Goal: Use online tool/utility

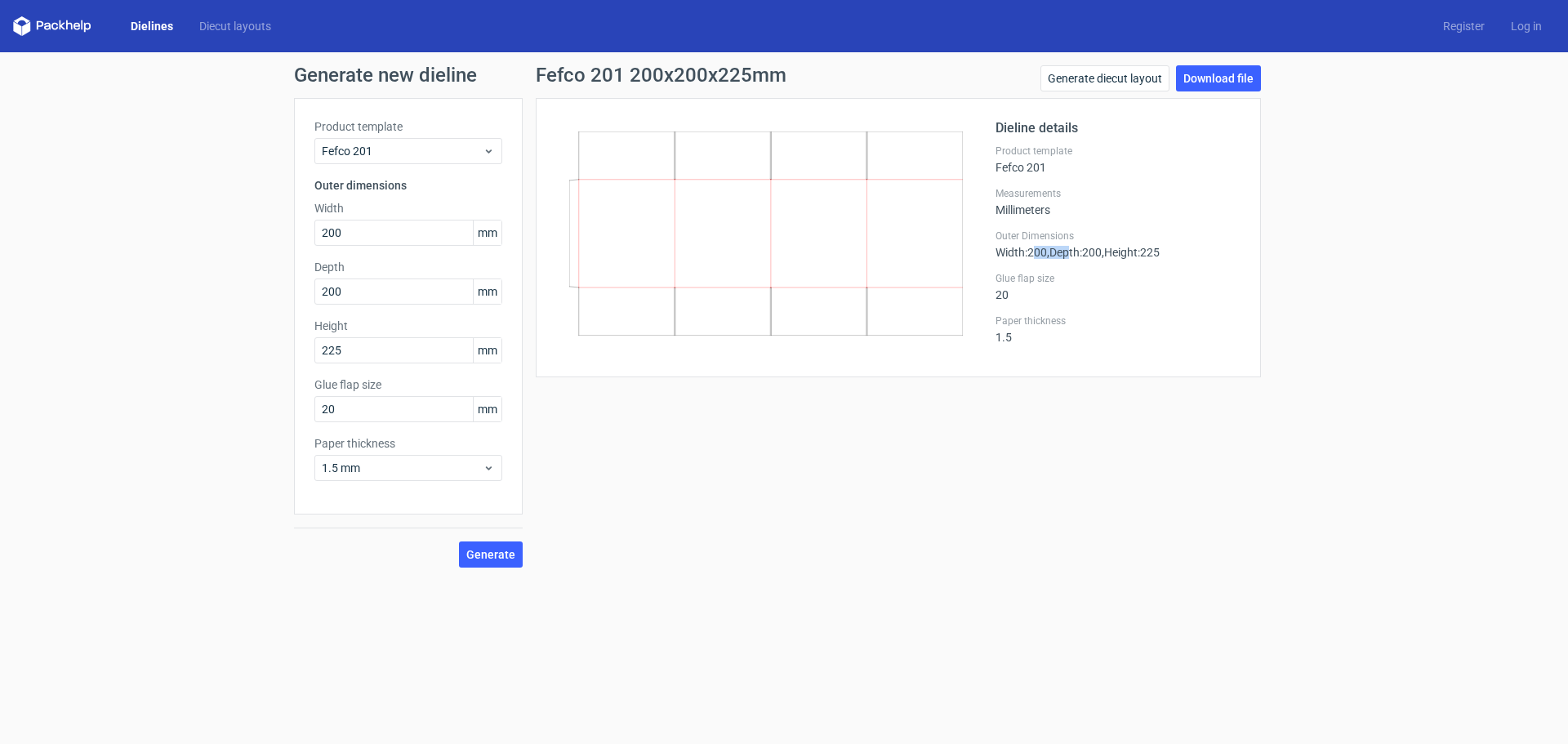
drag, startPoint x: 1033, startPoint y: 253, endPoint x: 1072, endPoint y: 255, distance: 39.1
click at [1072, 255] on div "Outer Dimensions Width : 200 , Depth : 200 , Height : 225" at bounding box center [1118, 244] width 245 height 29
click at [1094, 255] on span ", Depth : 200" at bounding box center [1074, 252] width 55 height 13
drag, startPoint x: 1192, startPoint y: 262, endPoint x: 1208, endPoint y: 262, distance: 16.0
click at [1207, 262] on div "Dieline details Product template Fefco 201 Measurements Millimeters Outer Dimen…" at bounding box center [1118, 237] width 245 height 238
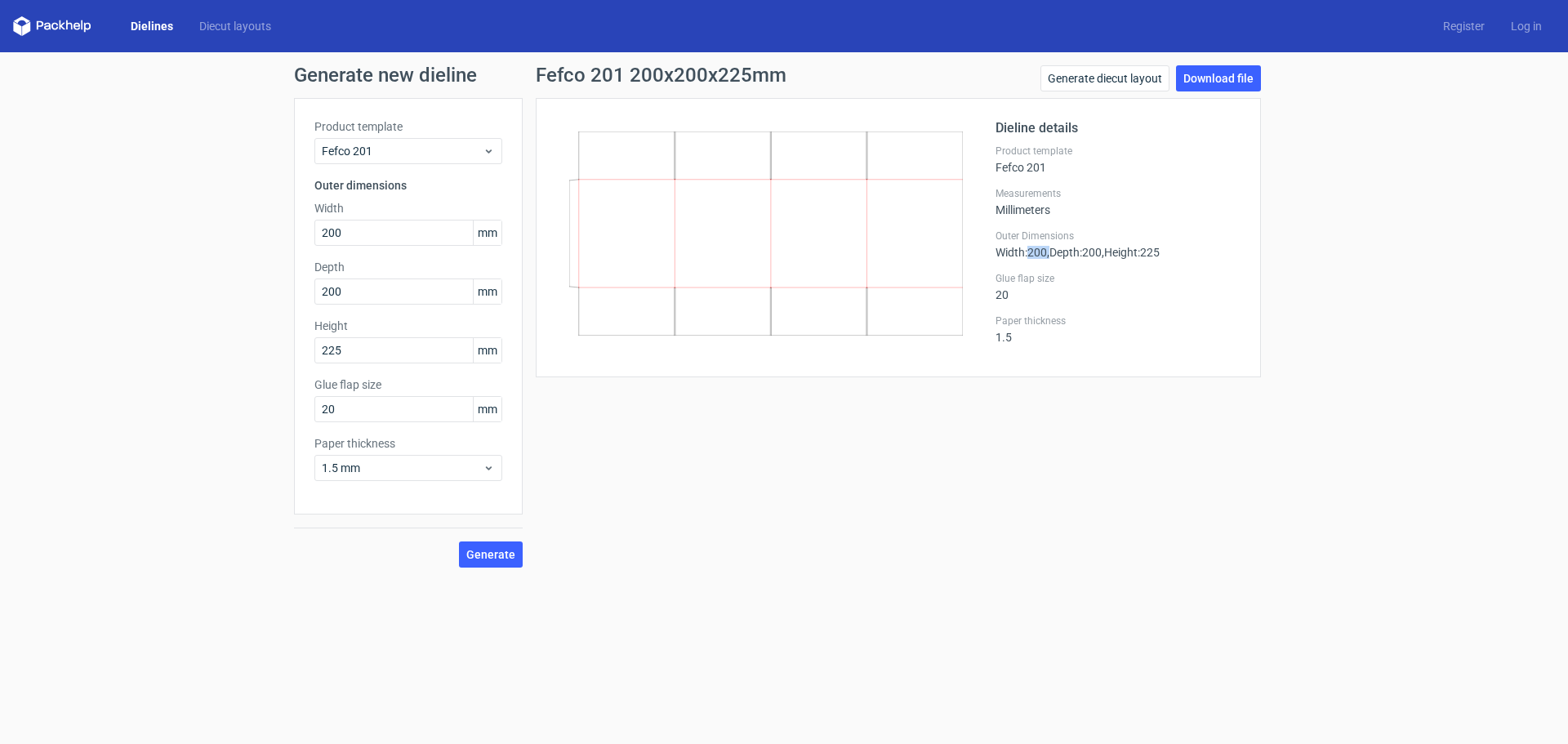
drag, startPoint x: 1032, startPoint y: 247, endPoint x: 1053, endPoint y: 250, distance: 21.2
click at [1053, 250] on div "Outer Dimensions Width : 200 , Depth : 200 , Height : 225" at bounding box center [1118, 244] width 245 height 29
click at [1052, 248] on span ", Depth : 200" at bounding box center [1074, 252] width 55 height 13
click at [1038, 248] on span "Width : 200" at bounding box center [1021, 252] width 52 height 13
drag, startPoint x: 1035, startPoint y: 256, endPoint x: 1047, endPoint y: 258, distance: 12.2
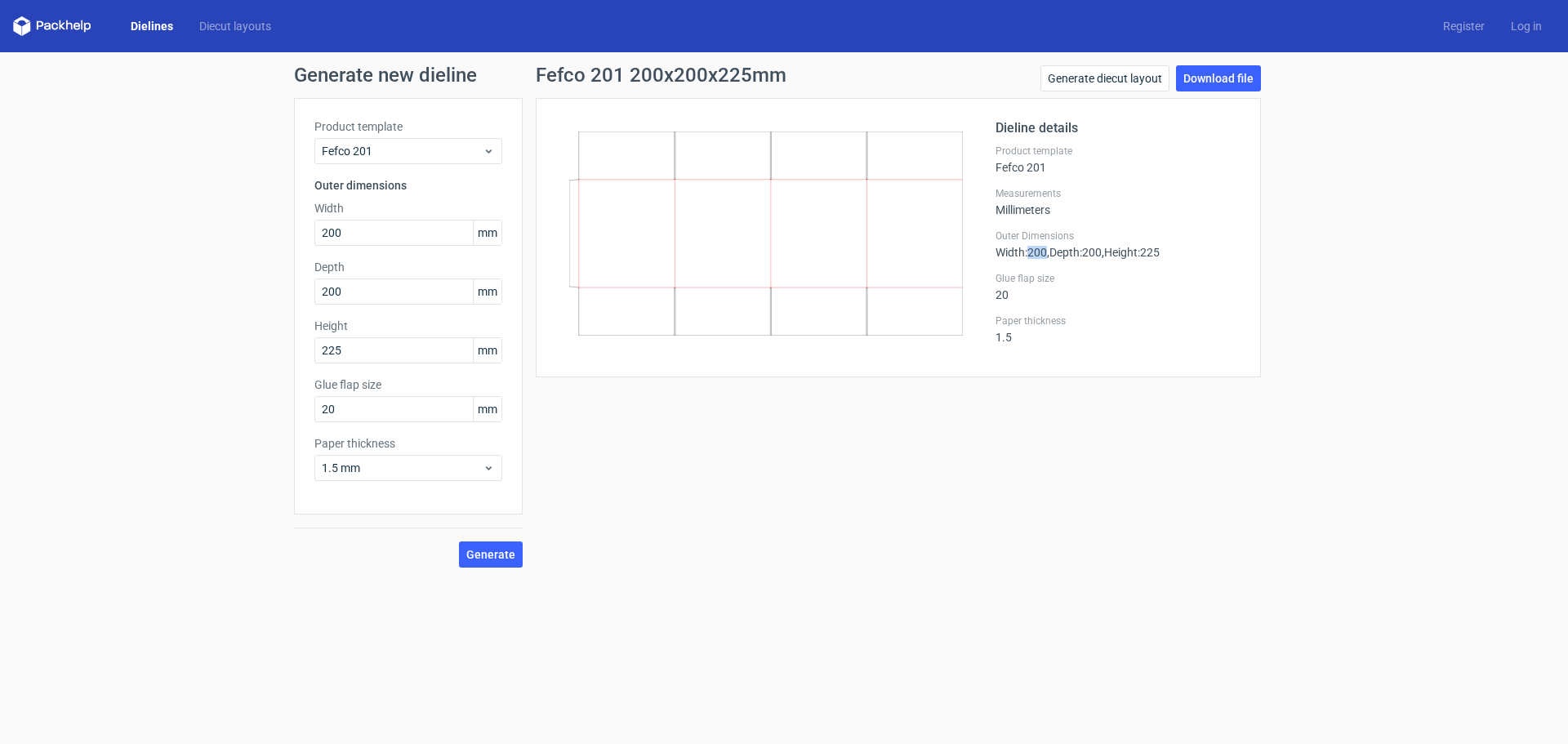
click at [1047, 258] on span "Width : 200" at bounding box center [1021, 252] width 52 height 13
copy span "200"
click at [1101, 256] on span ", Depth : 200" at bounding box center [1074, 252] width 55 height 13
drag, startPoint x: 1104, startPoint y: 256, endPoint x: 1115, endPoint y: 255, distance: 11.0
click at [1101, 256] on span ", Depth : 200" at bounding box center [1074, 252] width 55 height 13
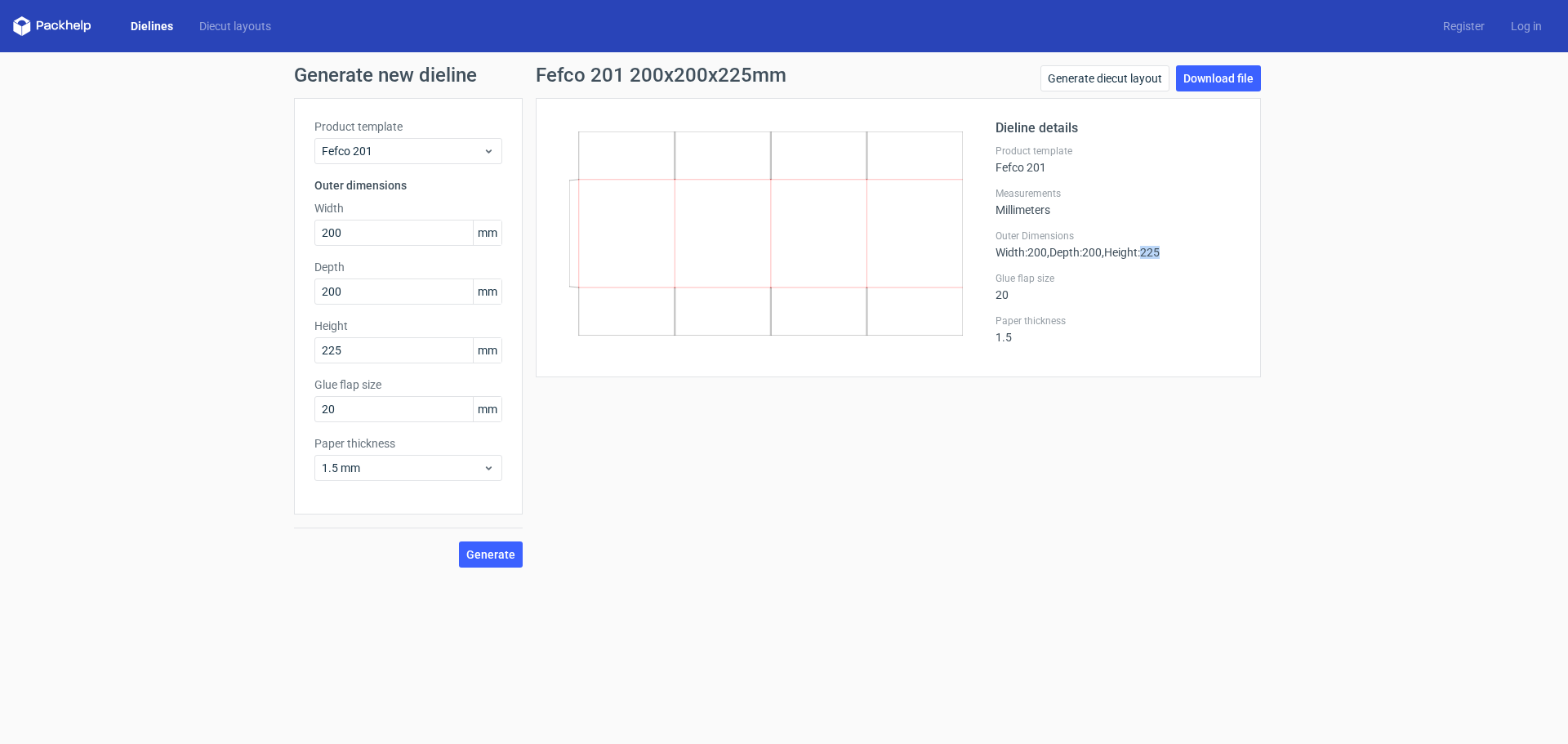
drag, startPoint x: 1152, startPoint y: 251, endPoint x: 1173, endPoint y: 252, distance: 21.0
click at [1160, 252] on span ", Height : 225" at bounding box center [1130, 252] width 58 height 13
click at [1159, 252] on span ", Height : 225" at bounding box center [1130, 252] width 58 height 13
drag, startPoint x: 1152, startPoint y: 251, endPoint x: 1179, endPoint y: 253, distance: 27.1
click at [1179, 253] on div "Outer Dimensions Width : 200 , Depth : 200 , Height : 225" at bounding box center [1118, 244] width 245 height 29
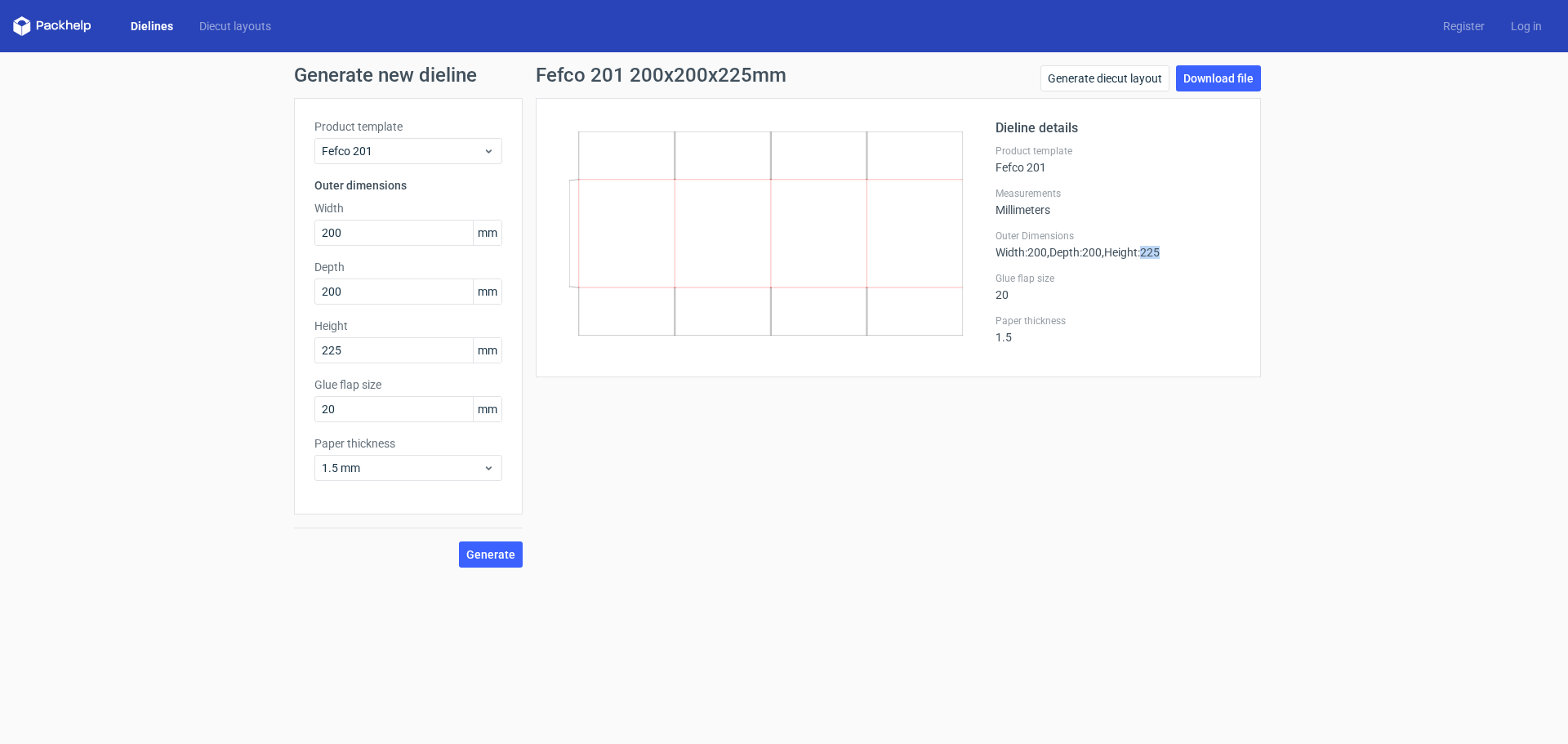
copy span "225"
